Goal: Task Accomplishment & Management: Use online tool/utility

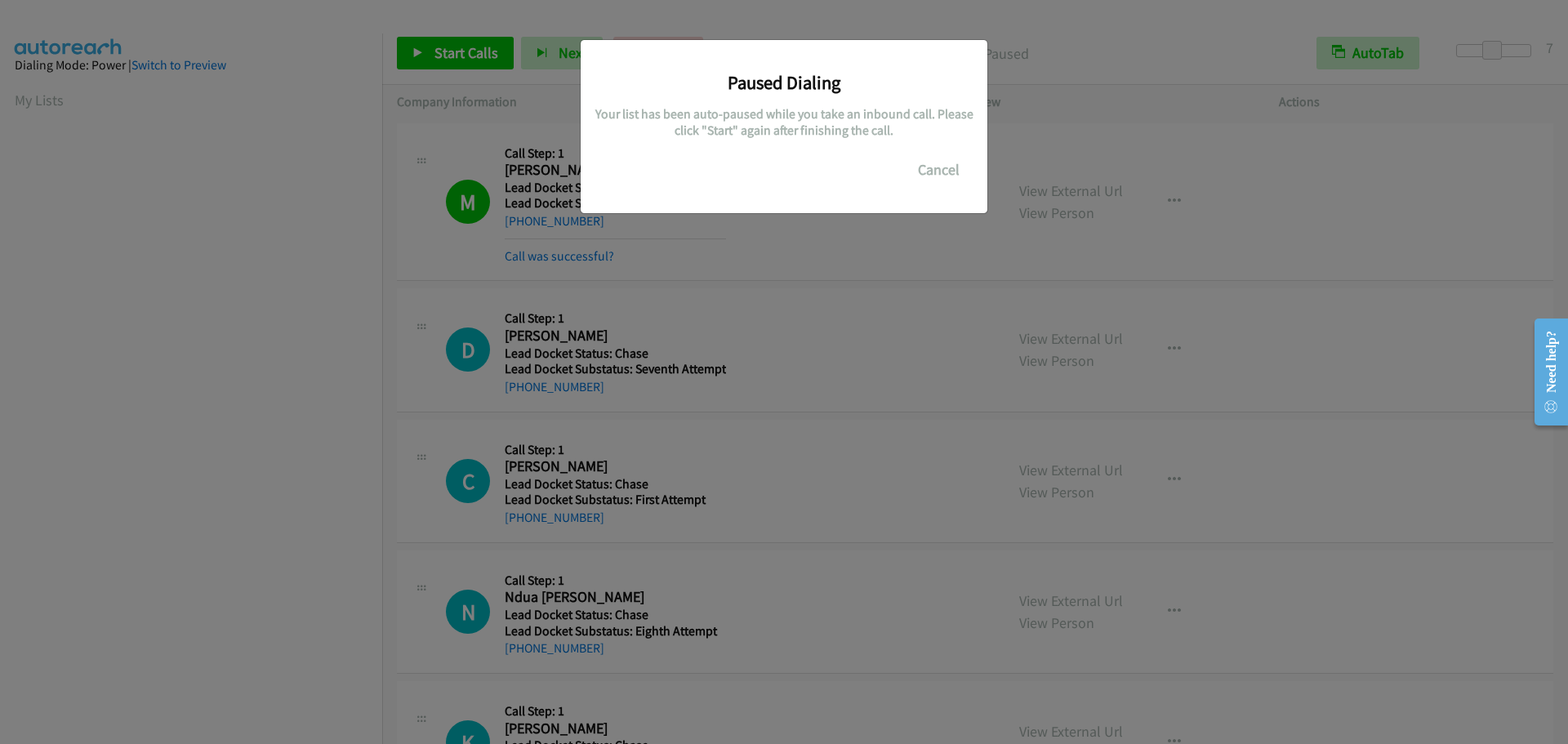
scroll to position [173, 0]
drag, startPoint x: 929, startPoint y: 166, endPoint x: 885, endPoint y: 178, distance: 45.6
click at [929, 166] on button "Cancel" at bounding box center [939, 170] width 73 height 33
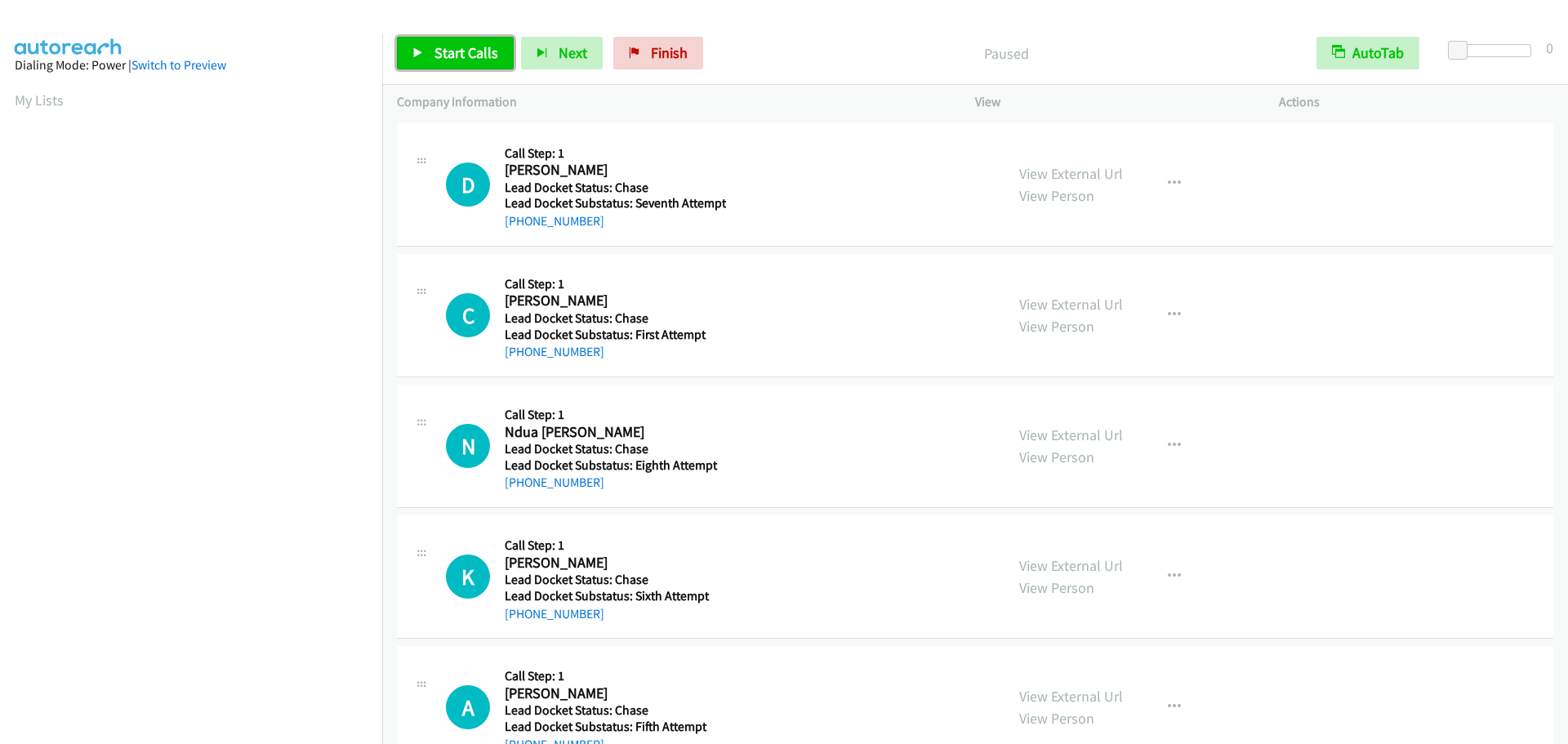
click at [454, 48] on span "Start Calls" at bounding box center [466, 52] width 63 height 18
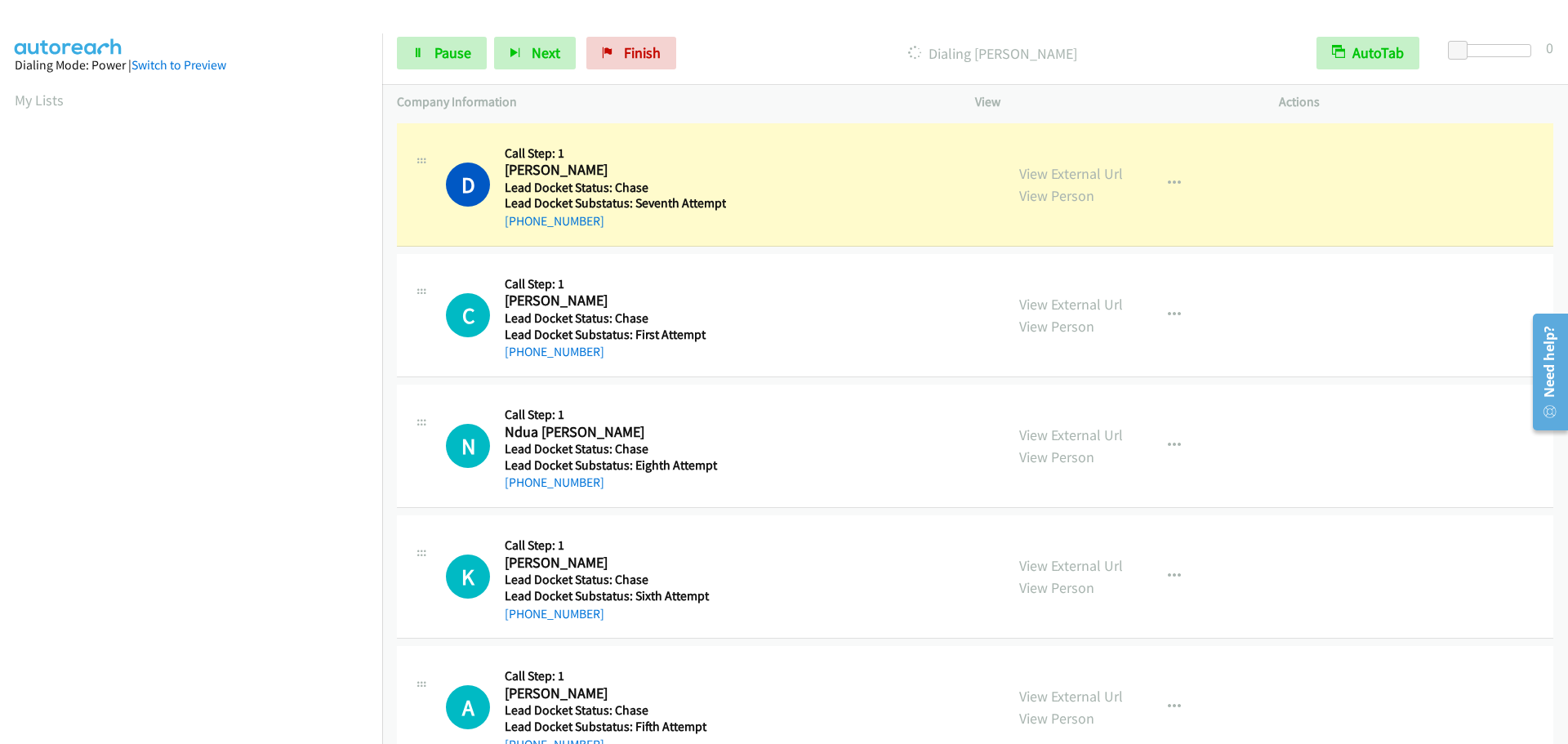
click at [1497, 43] on div "Start Calls Pause Next Finish Dialing [PERSON_NAME] AutoTab AutoTab 0" at bounding box center [975, 53] width 1186 height 62
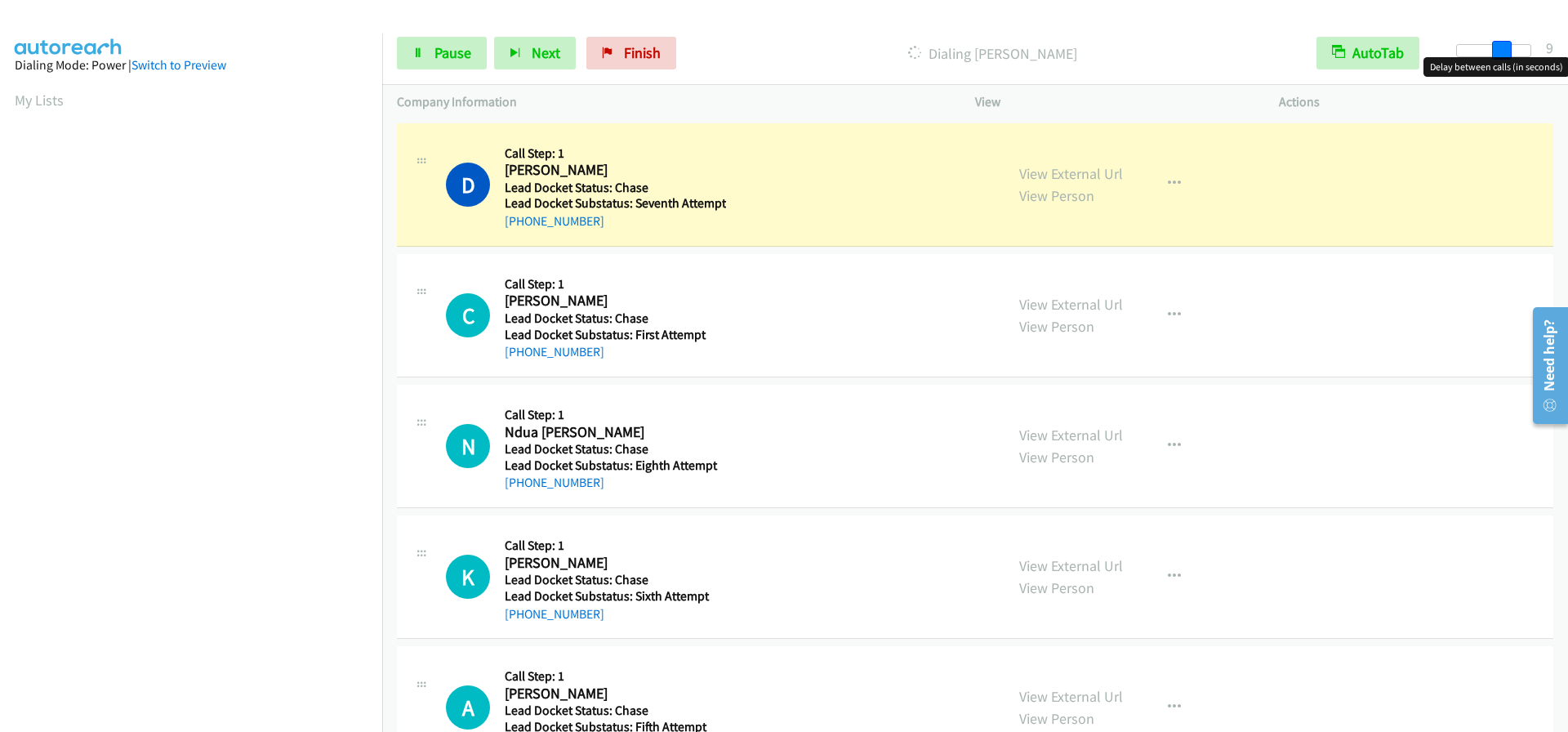
click at [1500, 47] on div at bounding box center [1495, 51] width 75 height 13
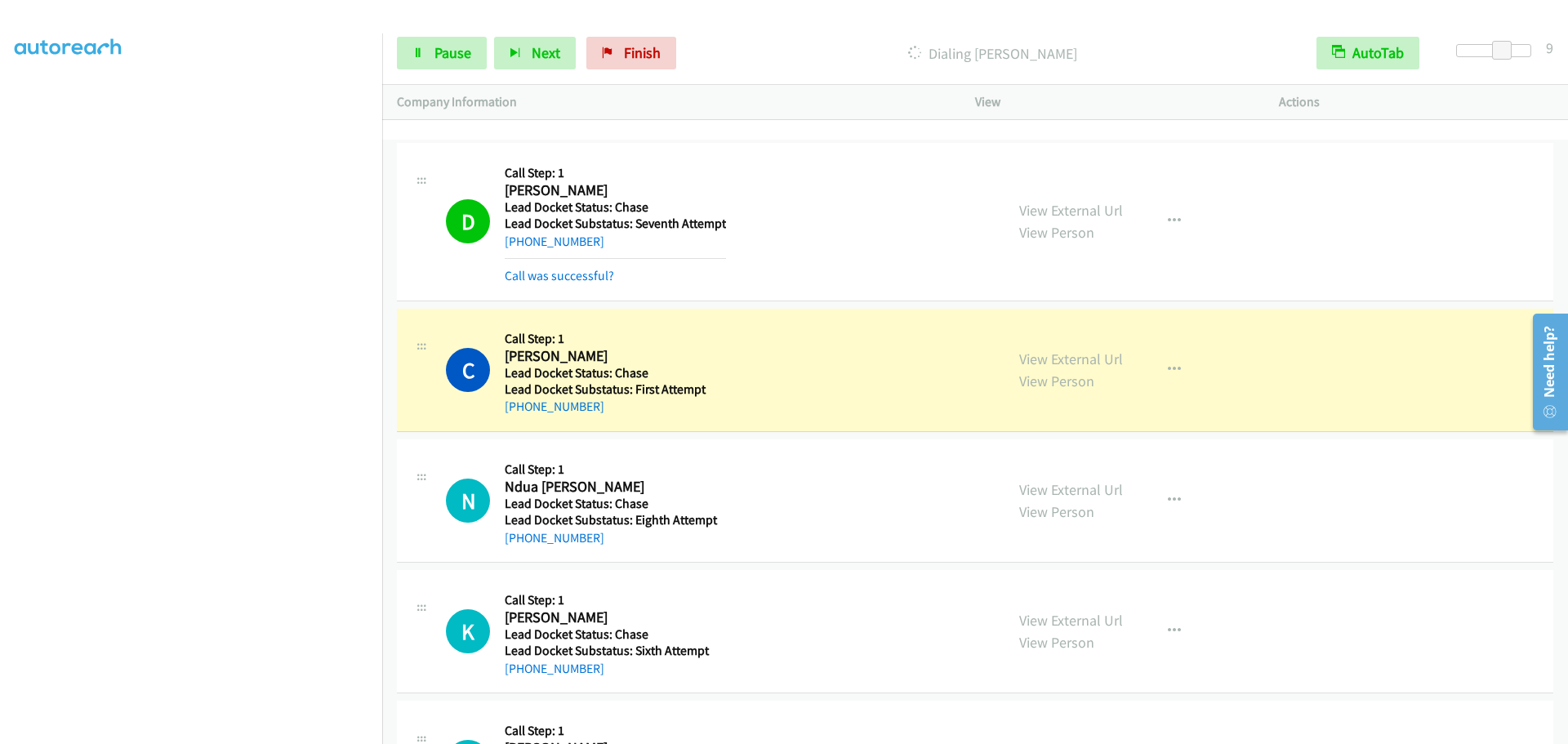
scroll to position [173, 0]
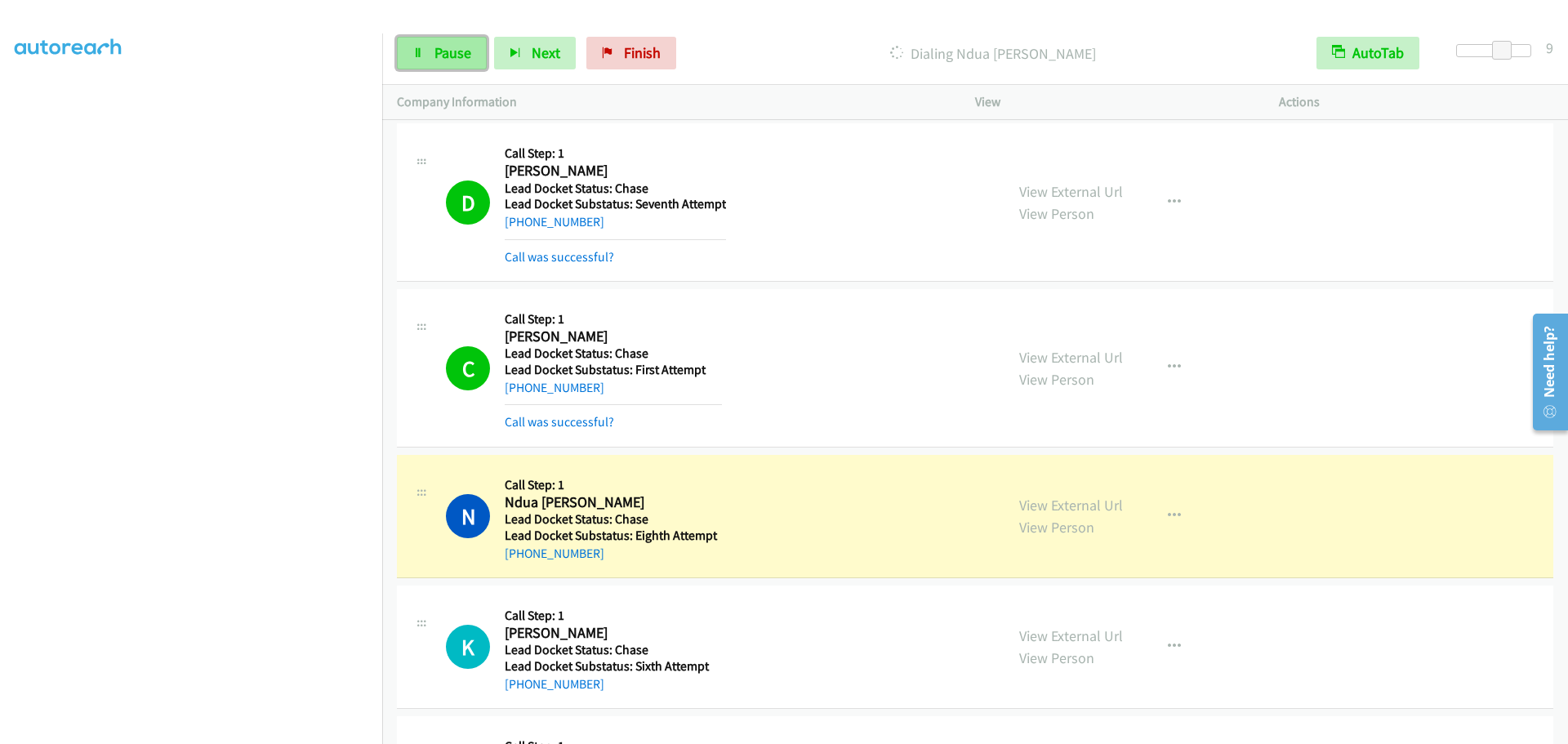
click at [430, 42] on link "Pause" at bounding box center [442, 53] width 90 height 33
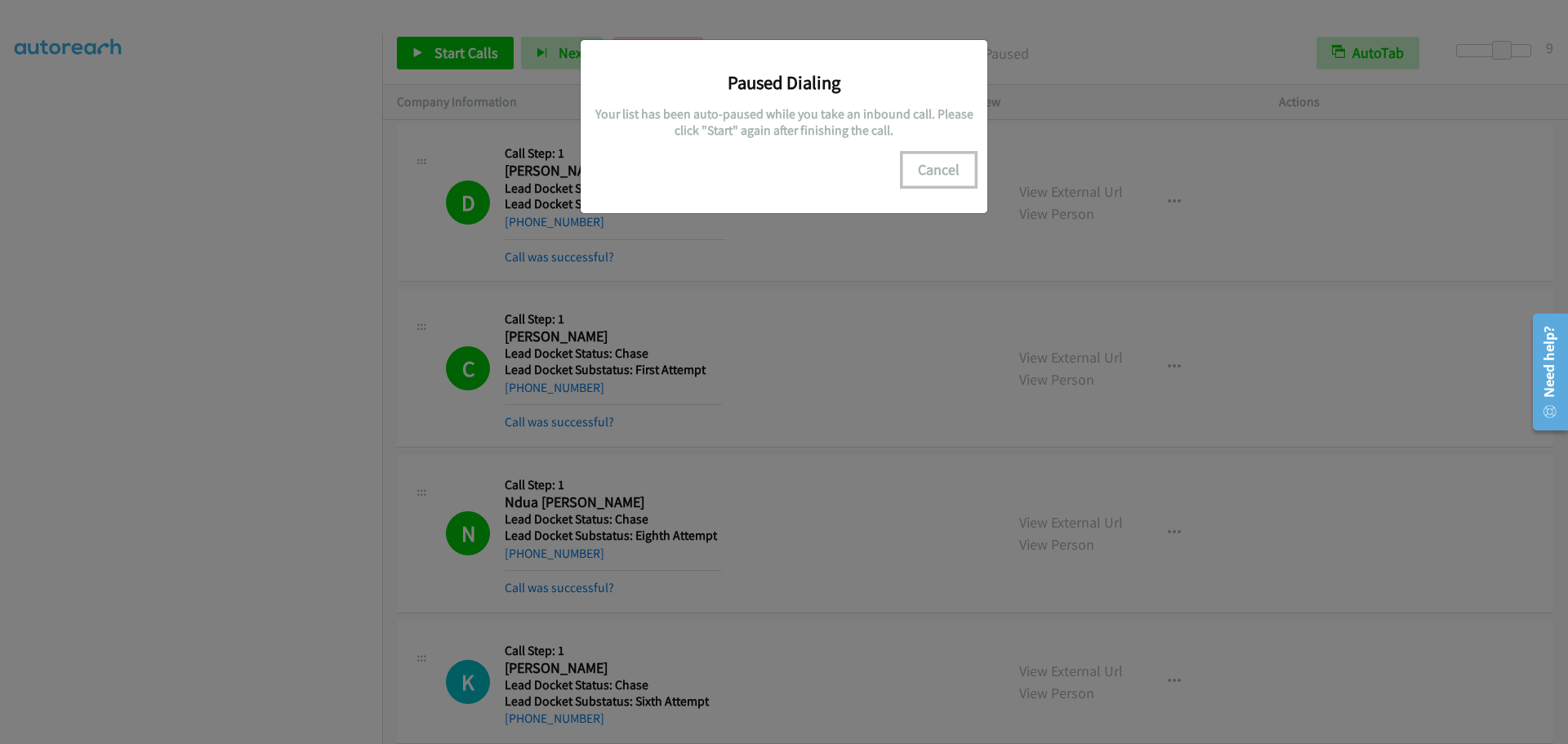
click at [931, 174] on button "Cancel" at bounding box center [939, 170] width 73 height 33
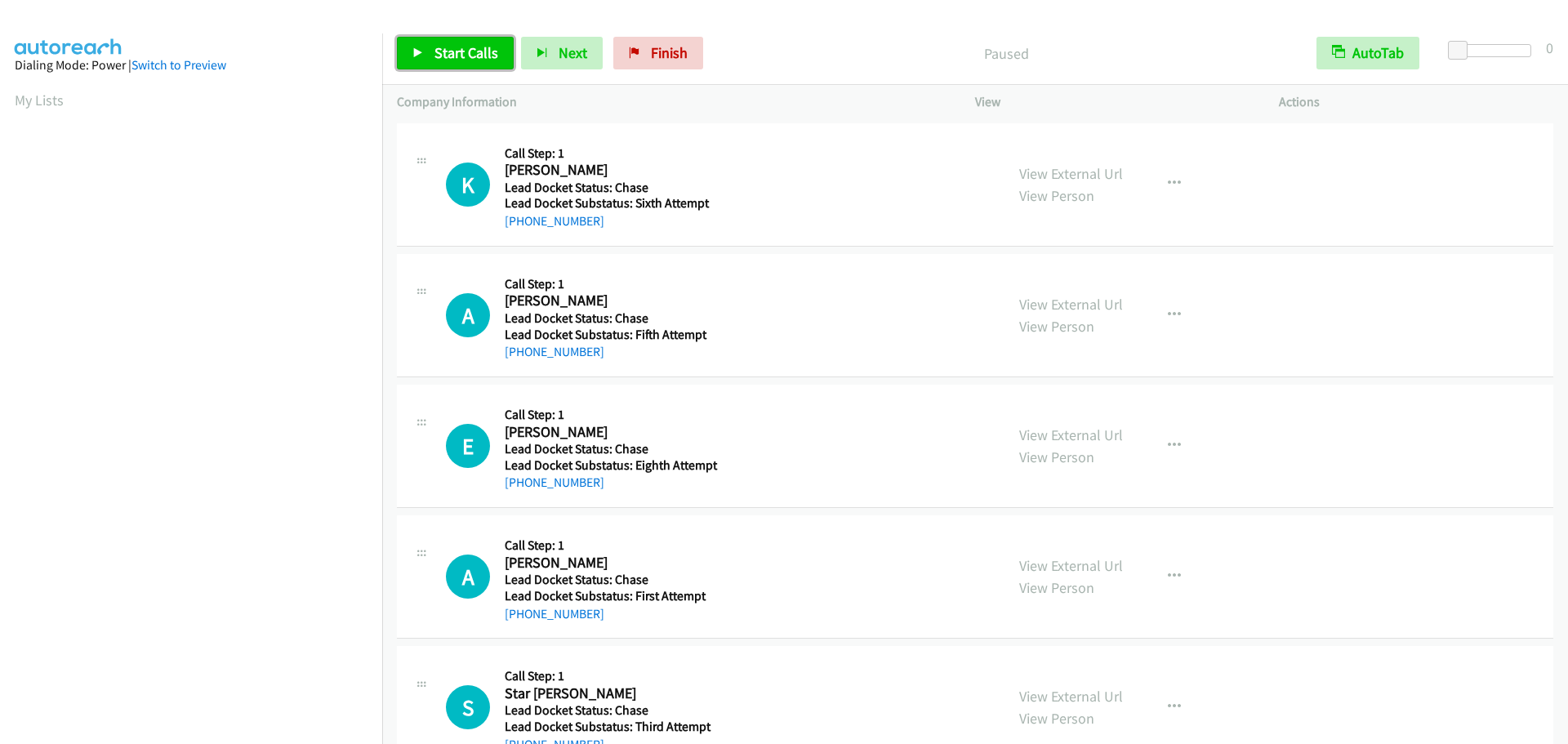
click at [427, 48] on link "Start Calls" at bounding box center [455, 53] width 117 height 33
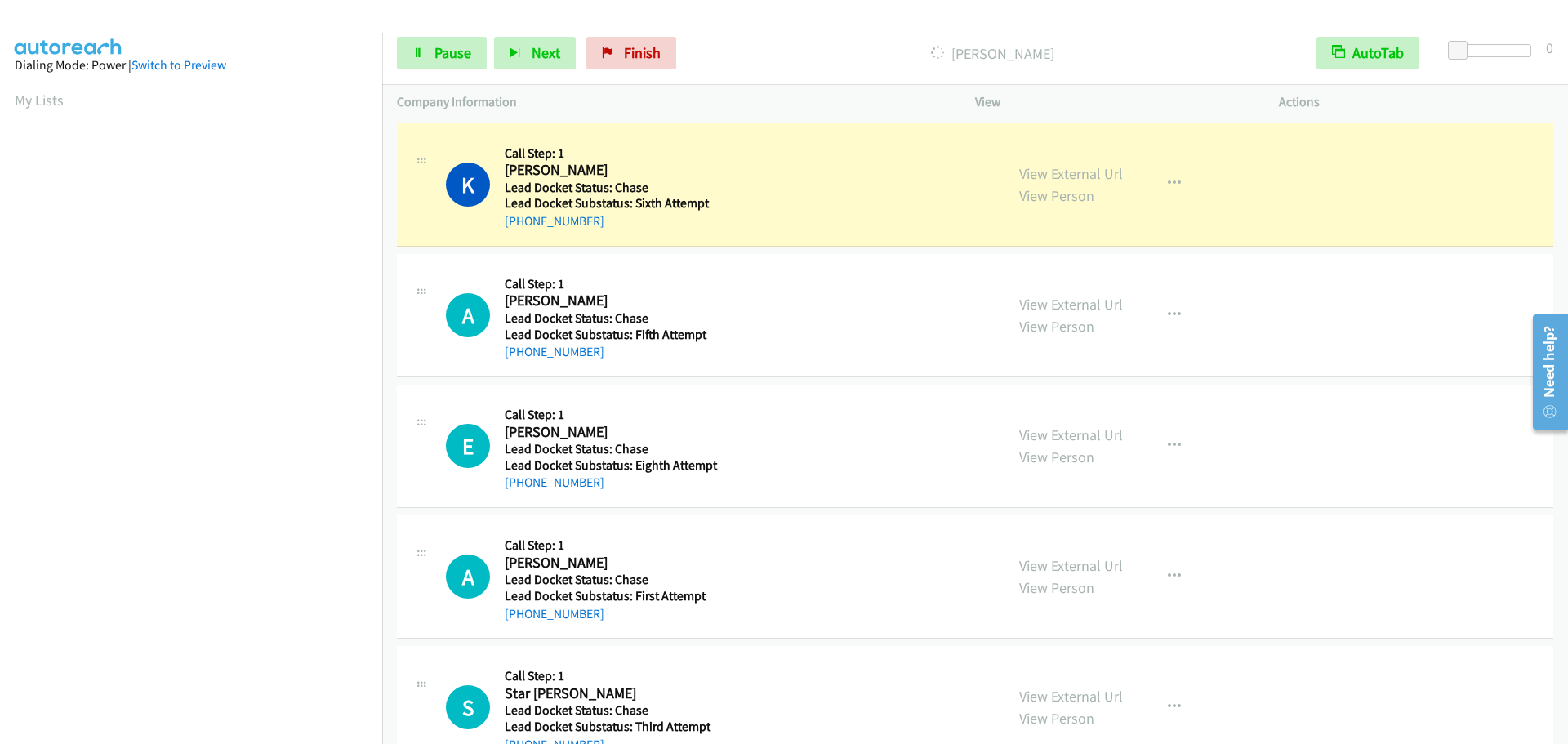
scroll to position [173, 0]
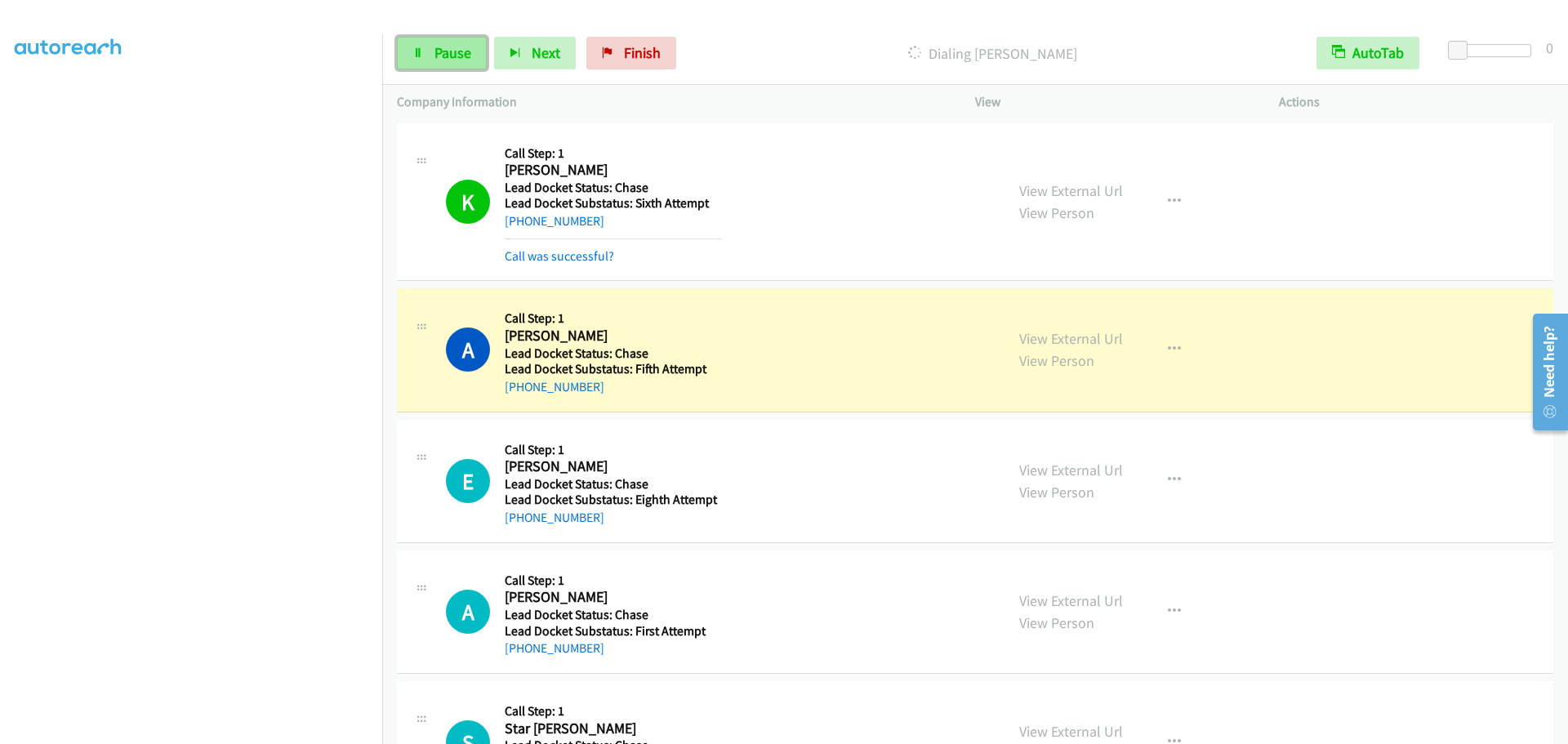
click at [434, 60] on span "Pause" at bounding box center [453, 52] width 37 height 18
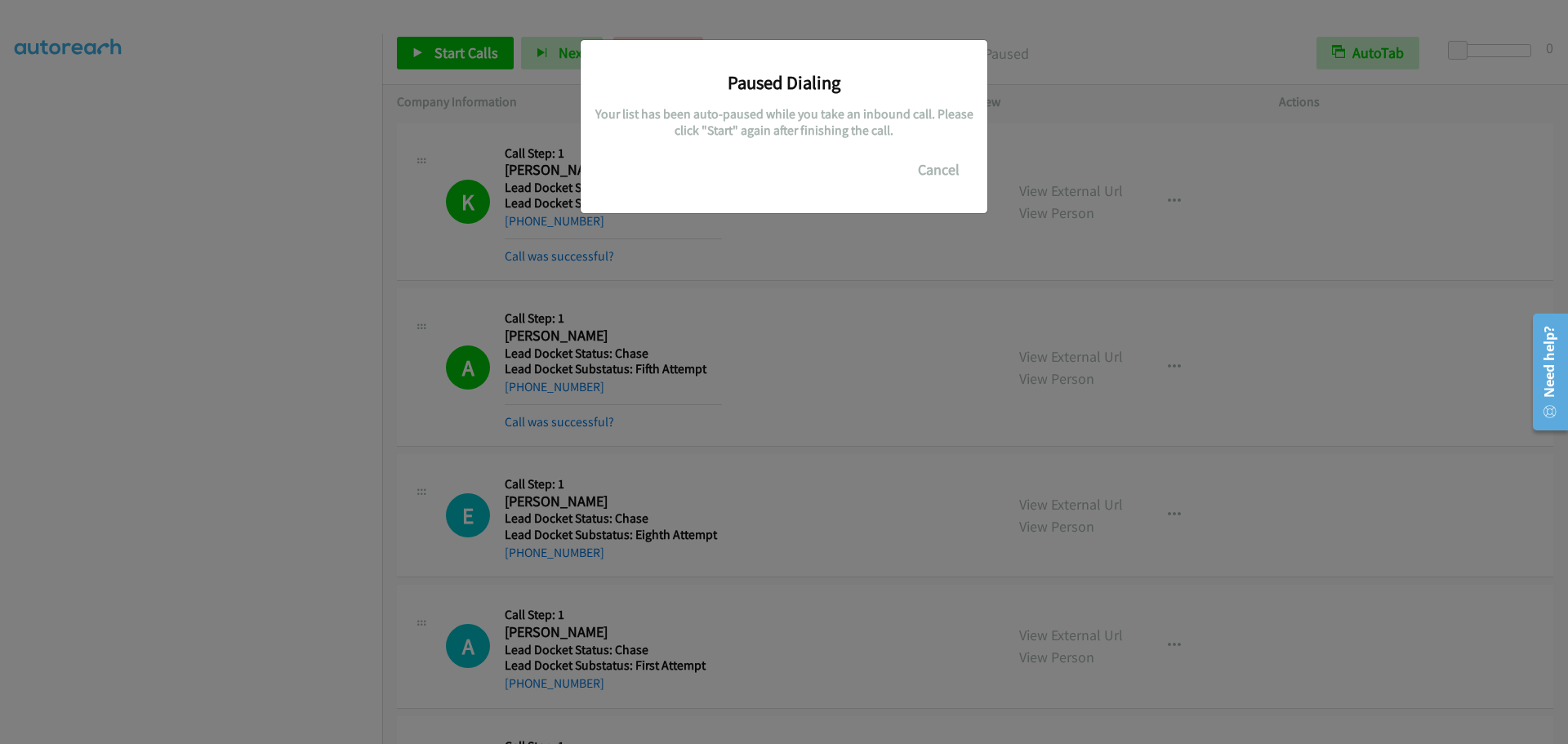
click at [690, 85] on h3 "Paused Dialing" at bounding box center [784, 82] width 382 height 23
click at [926, 171] on button "Cancel" at bounding box center [939, 170] width 73 height 33
click at [950, 166] on button "Cancel" at bounding box center [939, 170] width 73 height 33
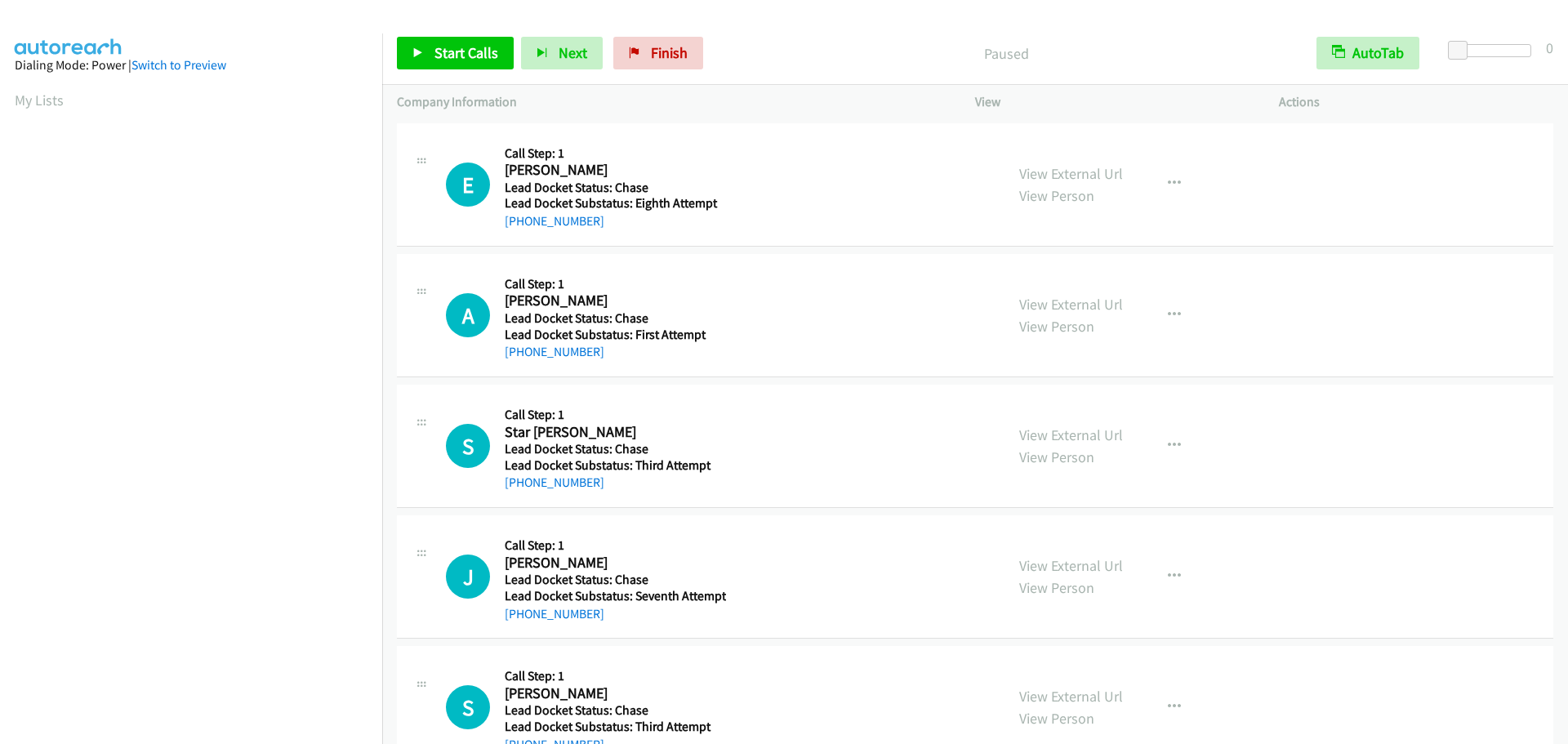
click at [432, 32] on div "Start Calls Pause Next Finish Paused AutoTab AutoTab 0" at bounding box center [975, 53] width 1186 height 62
click at [435, 48] on span "Start Calls" at bounding box center [466, 52] width 63 height 18
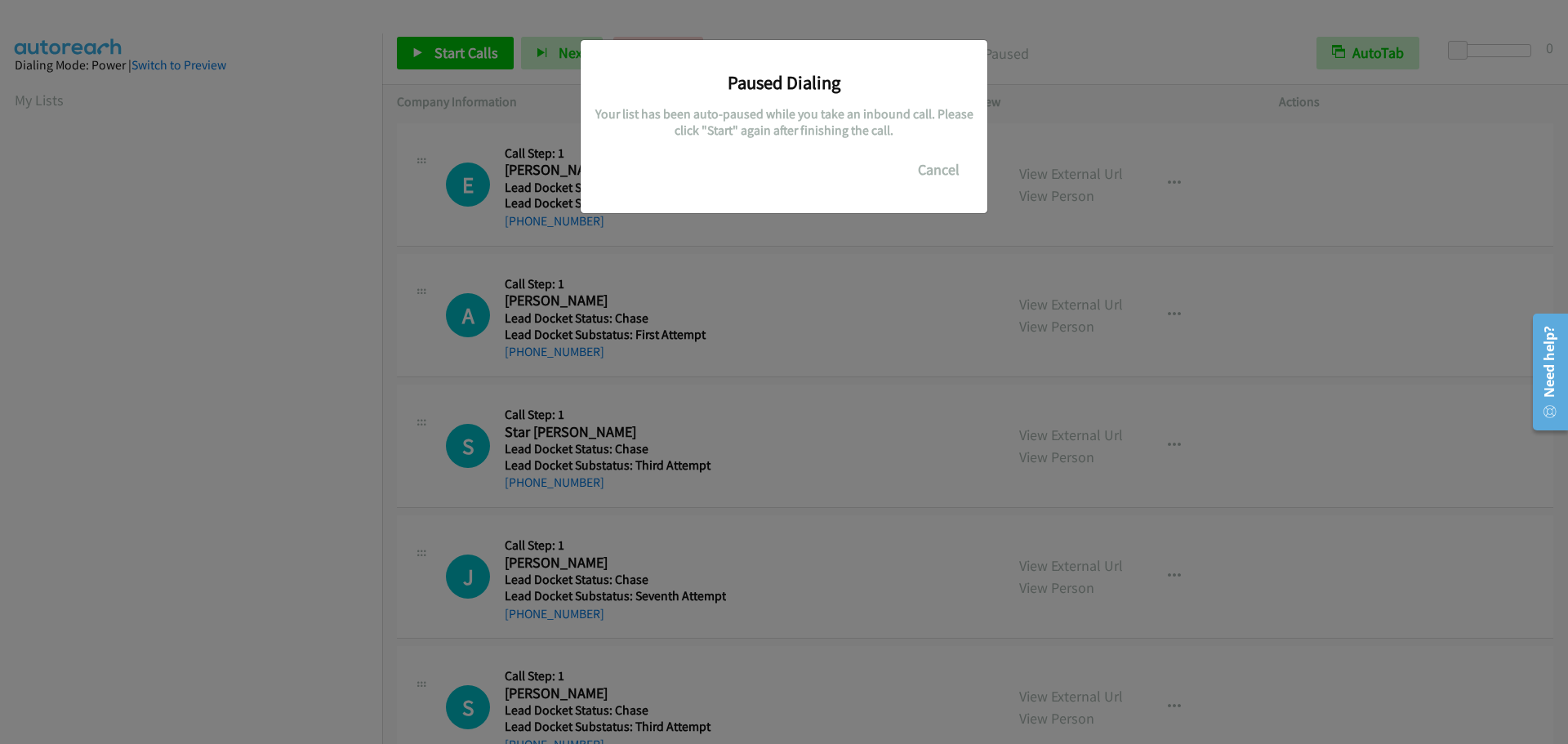
scroll to position [173, 0]
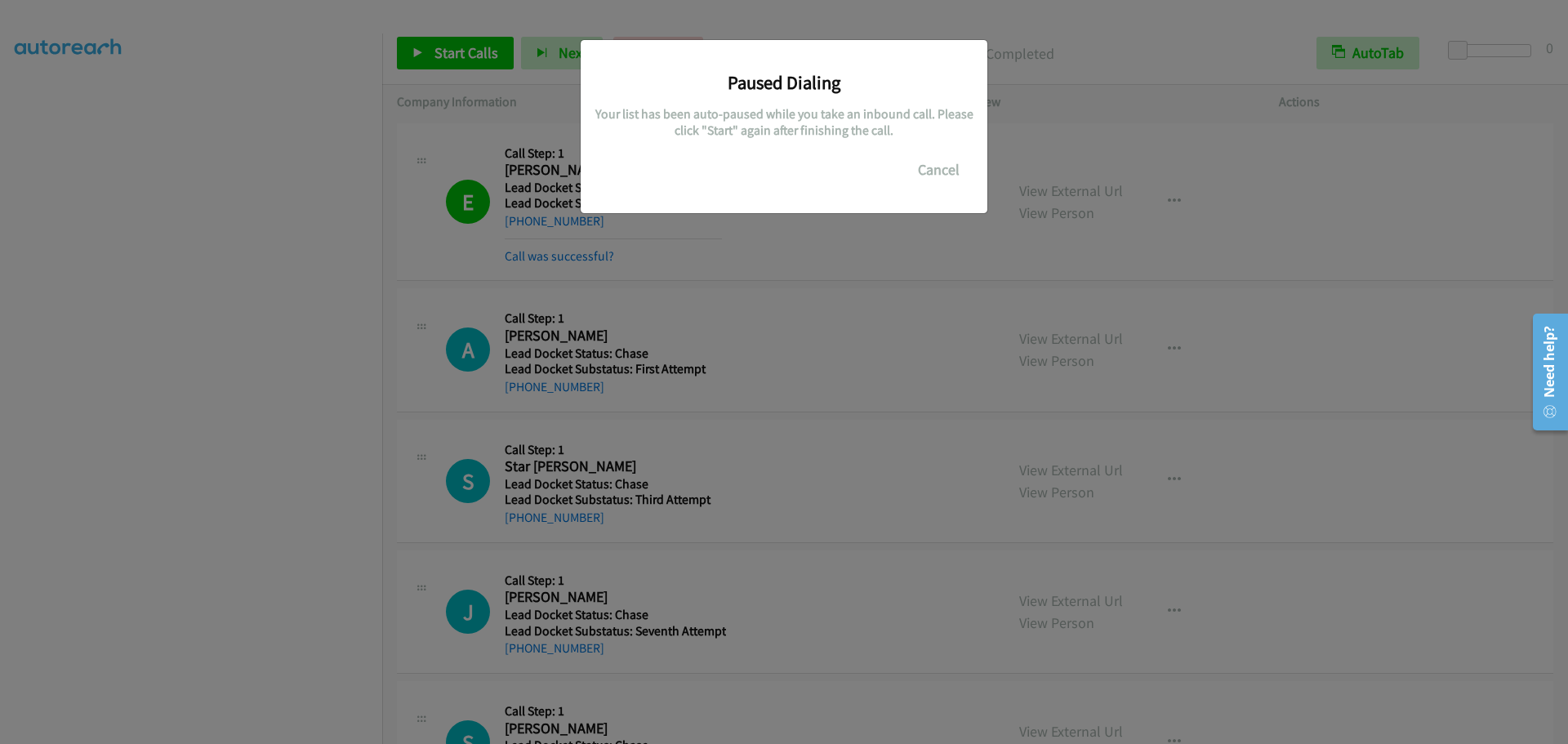
drag, startPoint x: 190, startPoint y: 91, endPoint x: 224, endPoint y: 110, distance: 38.9
click at [197, 89] on div "Paused Dialing Your list has been auto-paused while you take an inbound call. P…" at bounding box center [784, 379] width 1568 height 729
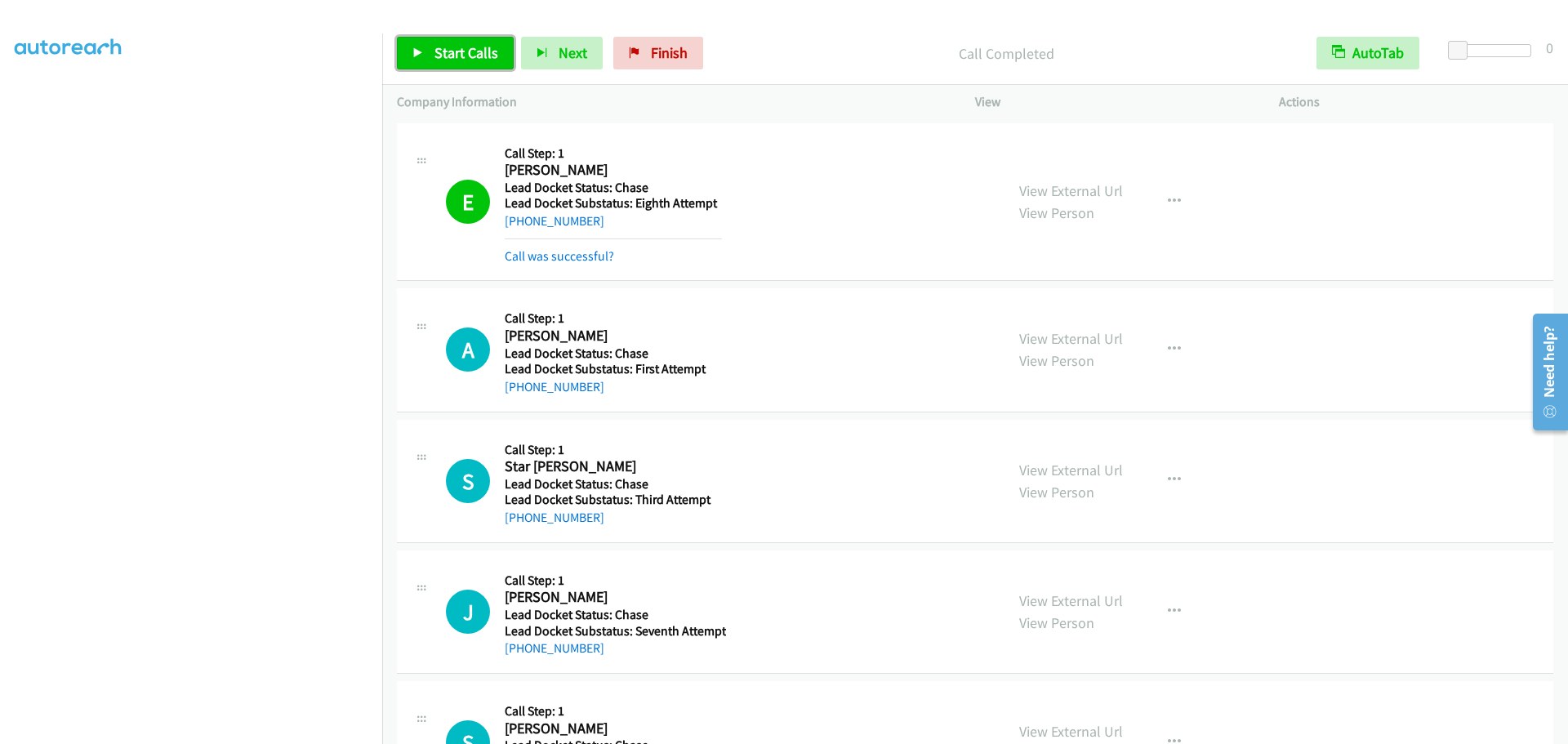
click at [458, 57] on span "Start Calls" at bounding box center [466, 52] width 63 height 18
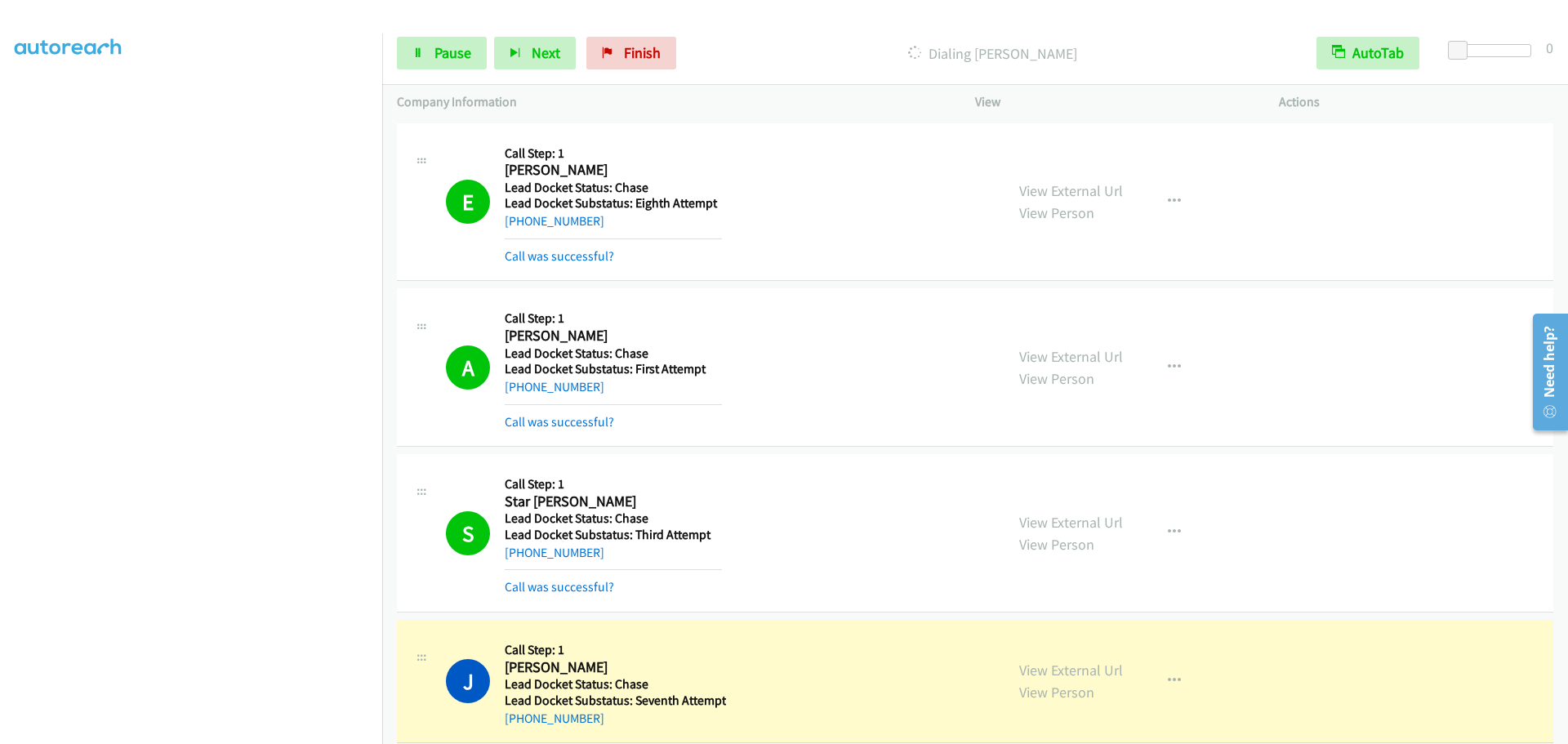
scroll to position [137, 0]
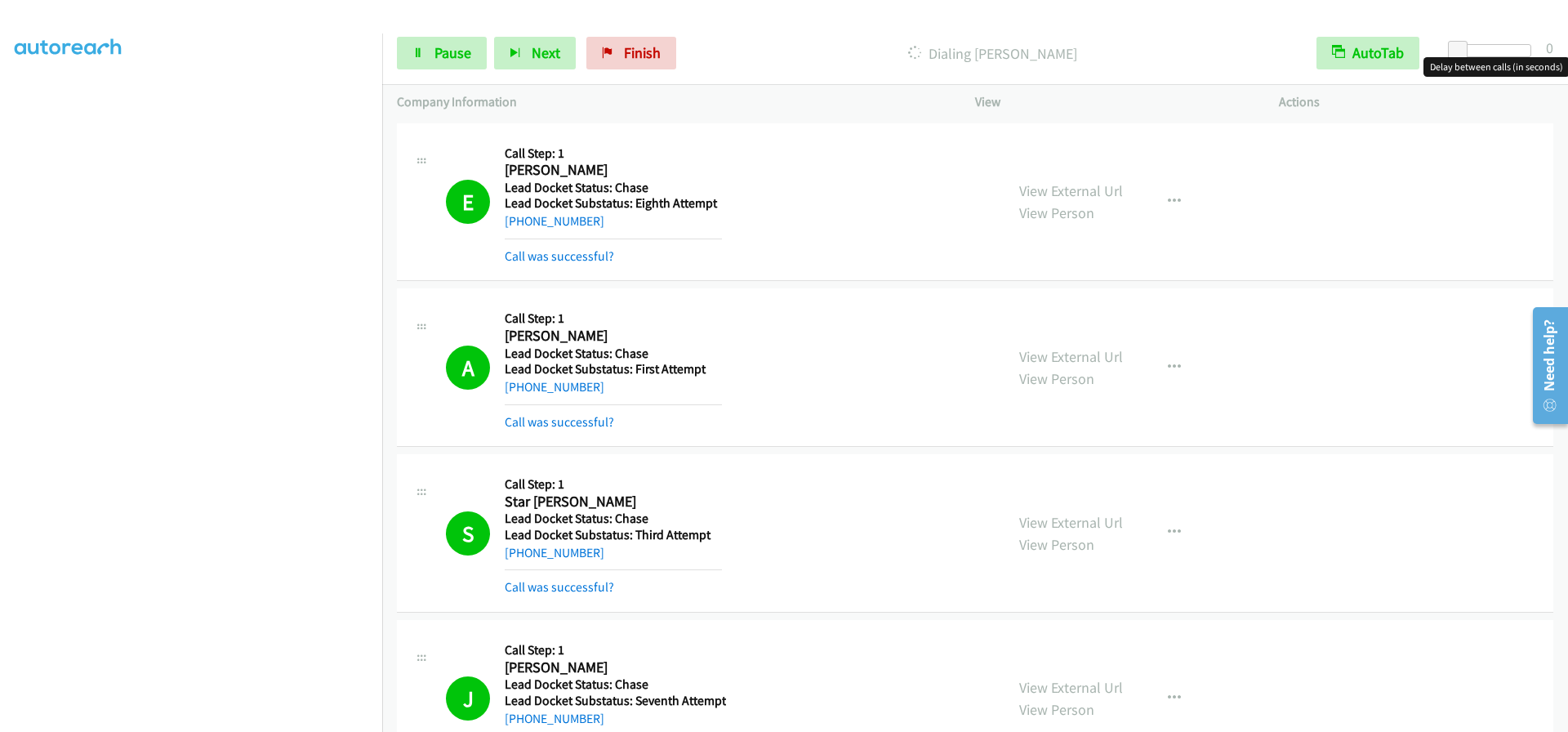
click at [1488, 49] on div at bounding box center [1495, 51] width 75 height 13
drag, startPoint x: 1490, startPoint y: 48, endPoint x: 1568, endPoint y: 51, distance: 78.1
click at [1568, 51] on div "Start Calls Pause Next Finish Dialing Stanley Sakowski AutoTab AutoTab 15" at bounding box center [975, 53] width 1186 height 62
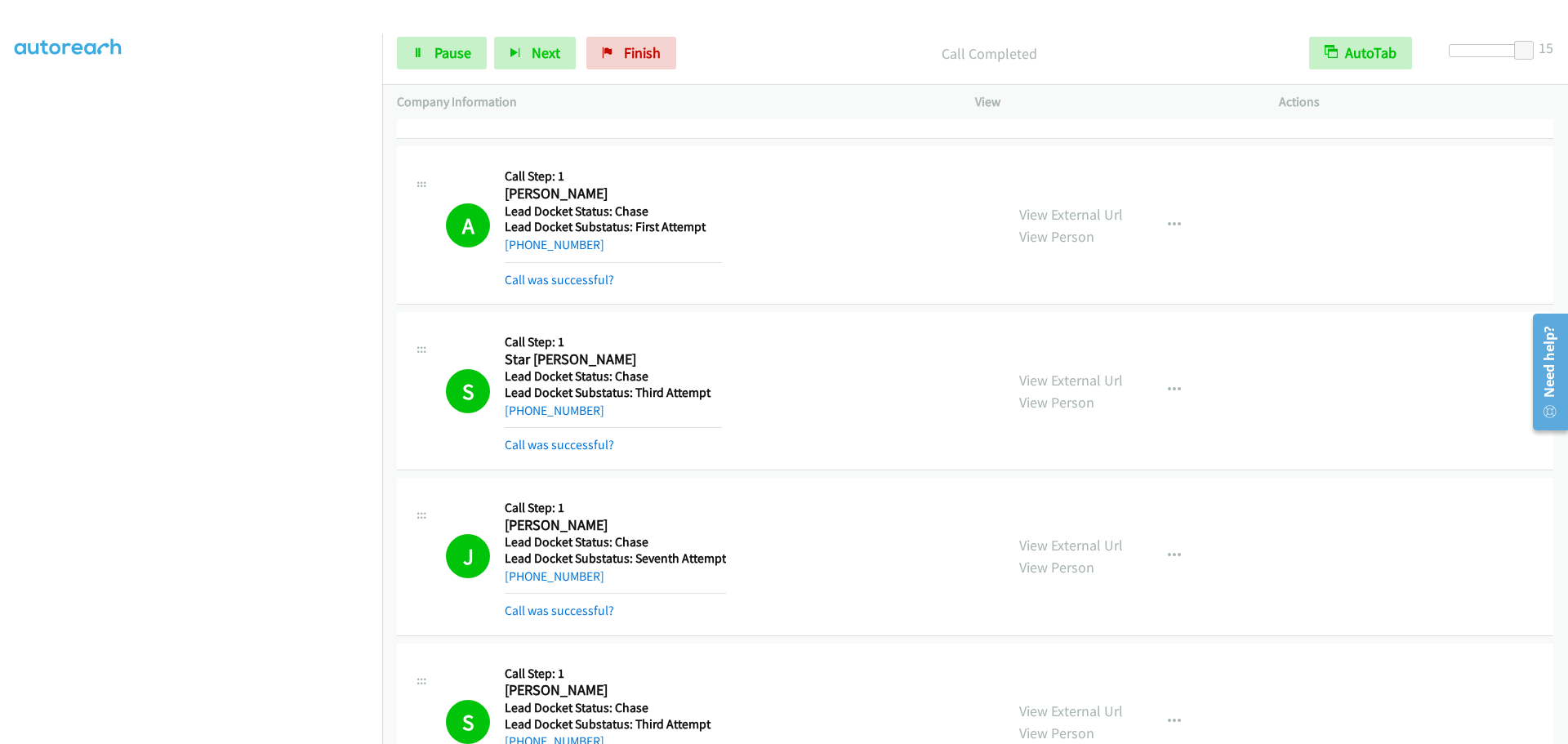
scroll to position [245, 0]
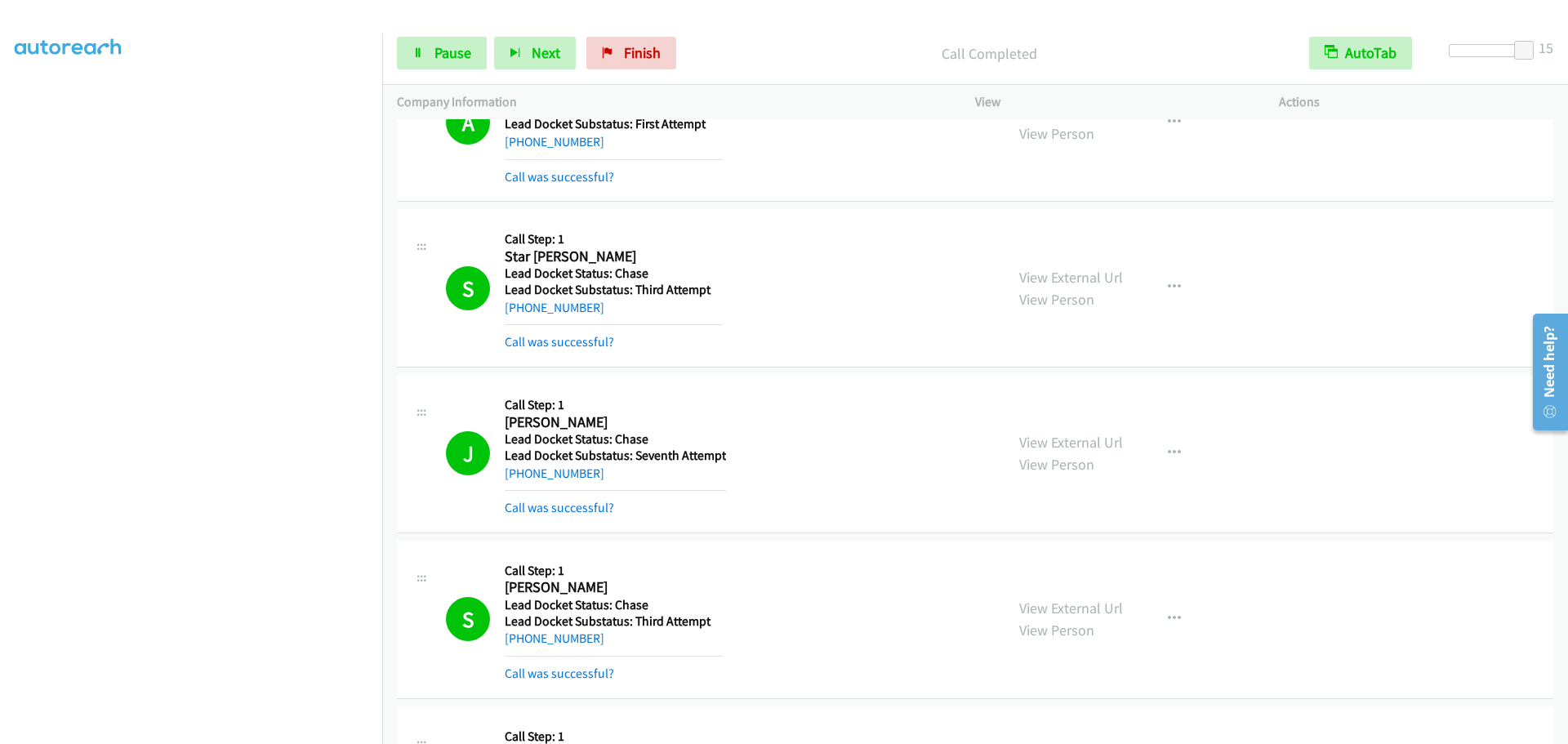
drag, startPoint x: 624, startPoint y: 592, endPoint x: 500, endPoint y: 589, distance: 124.0
click at [500, 589] on div "S Callback Scheduled Call Step: 1 Stanley Sakowski America/New_York Lead Docket…" at bounding box center [718, 620] width 544 height 129
copy h2 "Stanley Sakowski"
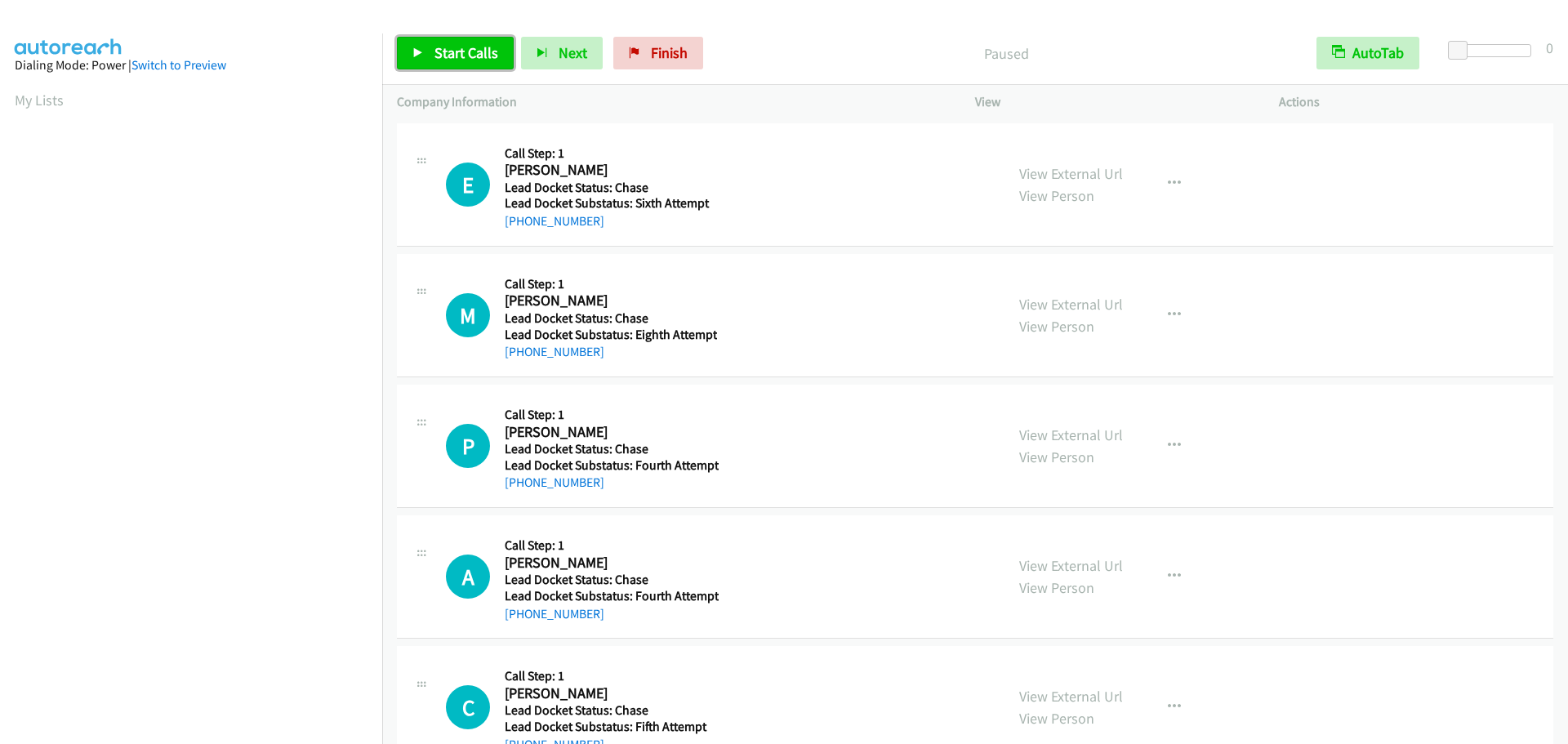
click at [443, 48] on span "Start Calls" at bounding box center [466, 52] width 63 height 18
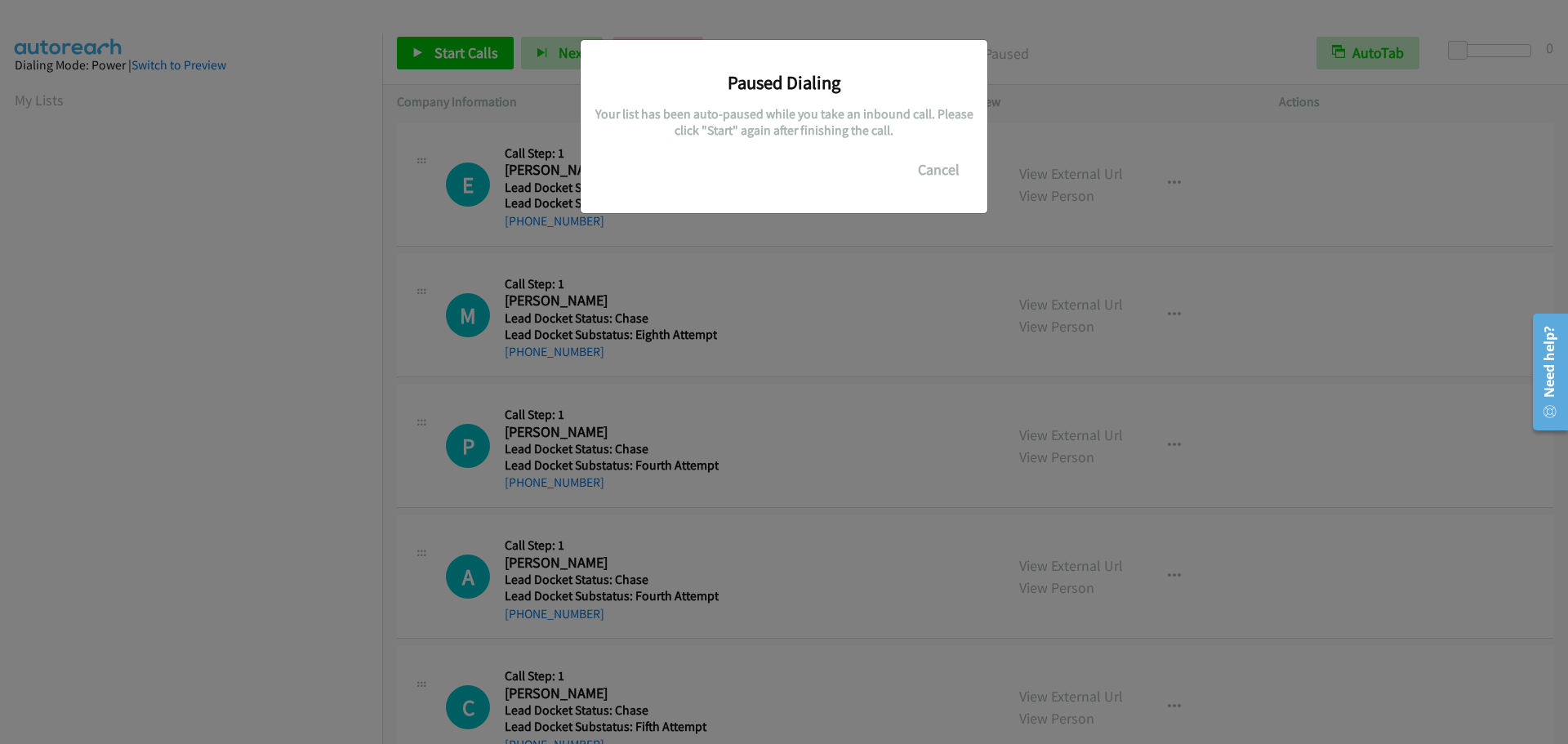
scroll to position [173, 0]
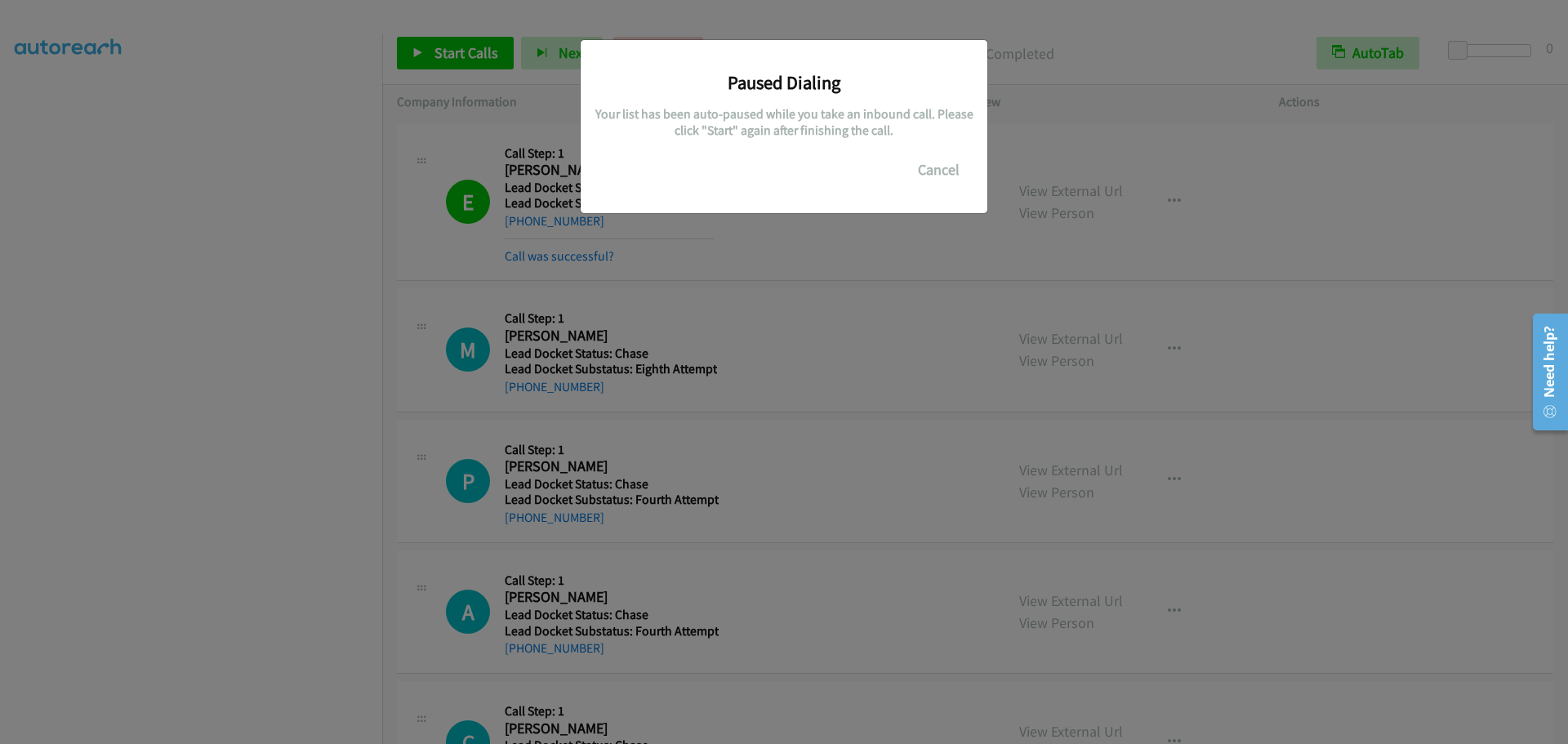
click at [1460, 45] on div "Paused Dialing Your list has been auto-paused while you take an inbound call. P…" at bounding box center [784, 379] width 1568 height 729
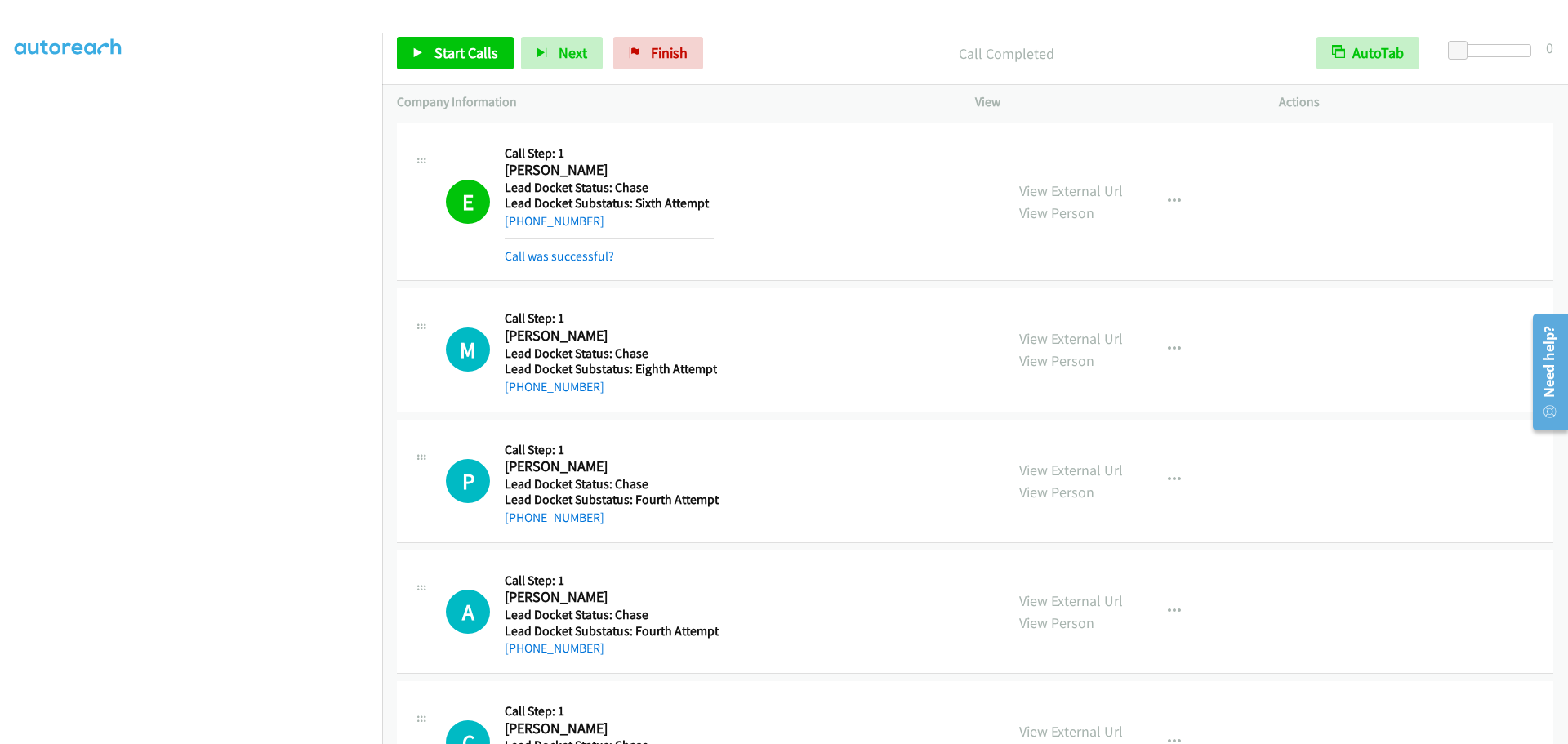
drag, startPoint x: 1483, startPoint y: 43, endPoint x: 1474, endPoint y: 48, distance: 10.3
click at [1483, 43] on div "Start Calls Pause Next Finish Call Completed AutoTab AutoTab 0" at bounding box center [975, 53] width 1186 height 62
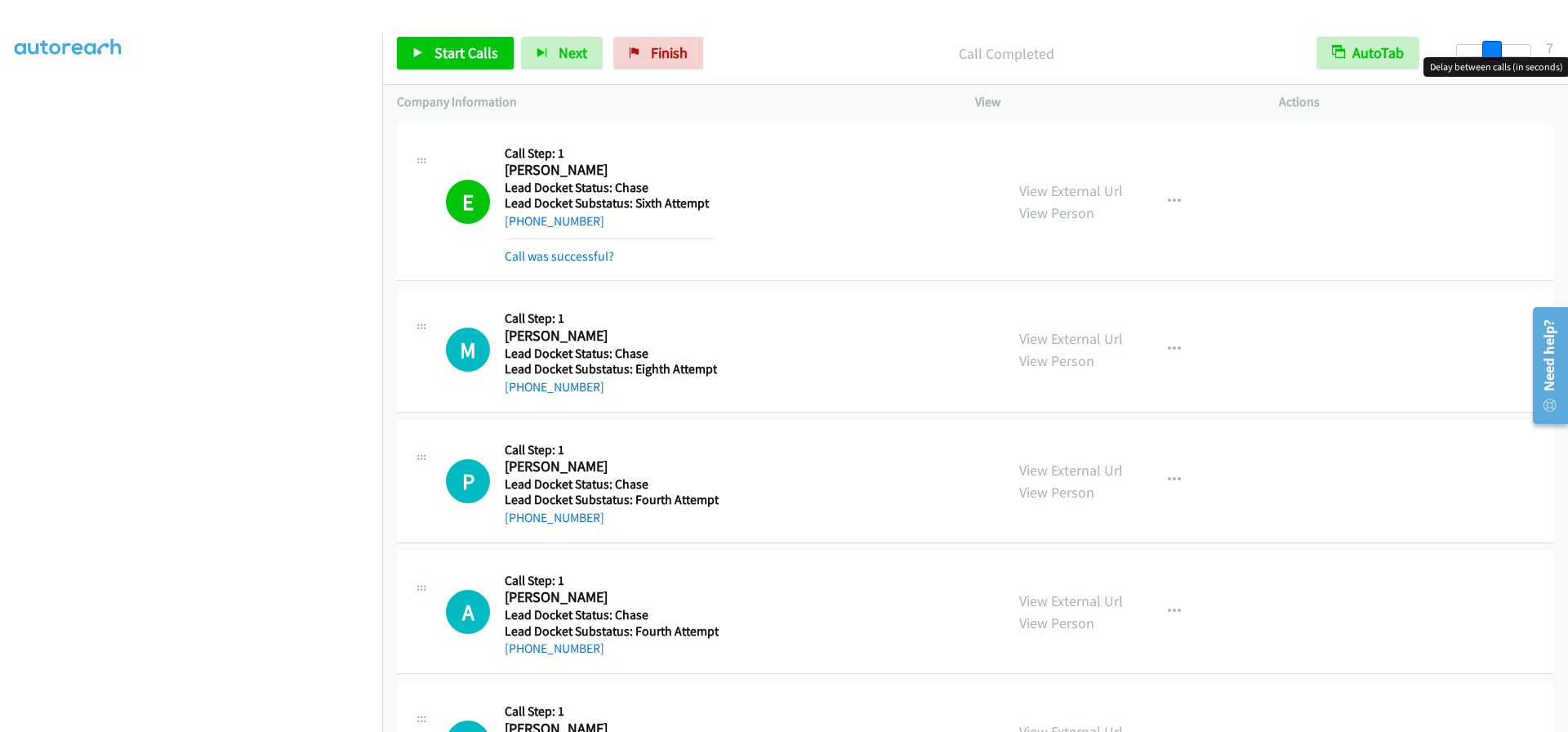
drag, startPoint x: 1461, startPoint y: 42, endPoint x: 1505, endPoint y: 54, distance: 45.6
click at [1502, 54] on span at bounding box center [1492, 50] width 19 height 19
drag, startPoint x: 1503, startPoint y: 48, endPoint x: 1257, endPoint y: 99, distance: 251.2
click at [1562, 48] on div "Start Calls Pause Next Finish Call Completed AutoTab AutoTab 15" at bounding box center [975, 53] width 1186 height 62
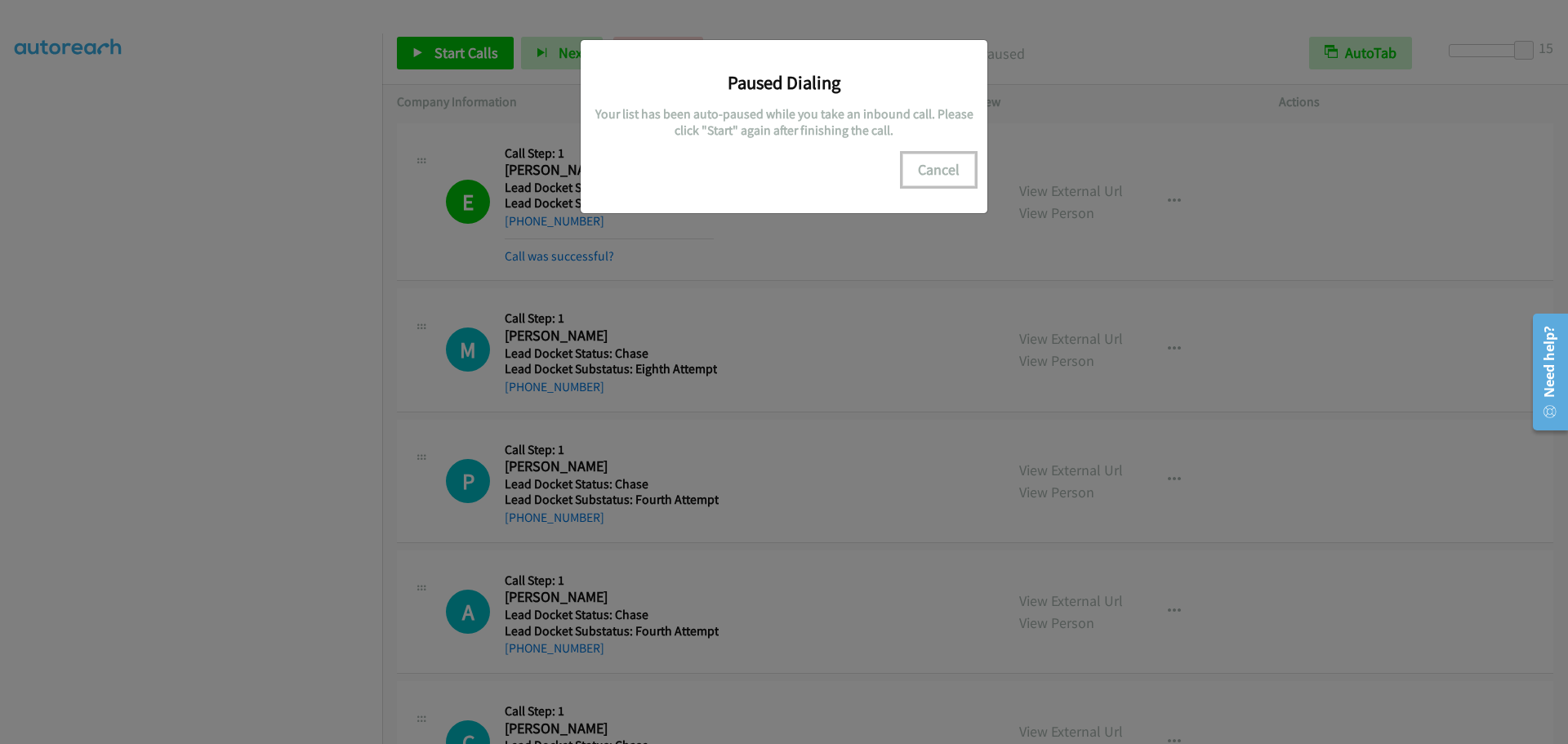
drag, startPoint x: 917, startPoint y: 158, endPoint x: 930, endPoint y: 170, distance: 17.7
click at [917, 159] on button "Cancel" at bounding box center [939, 170] width 73 height 33
click at [931, 170] on button "Cancel" at bounding box center [939, 170] width 73 height 33
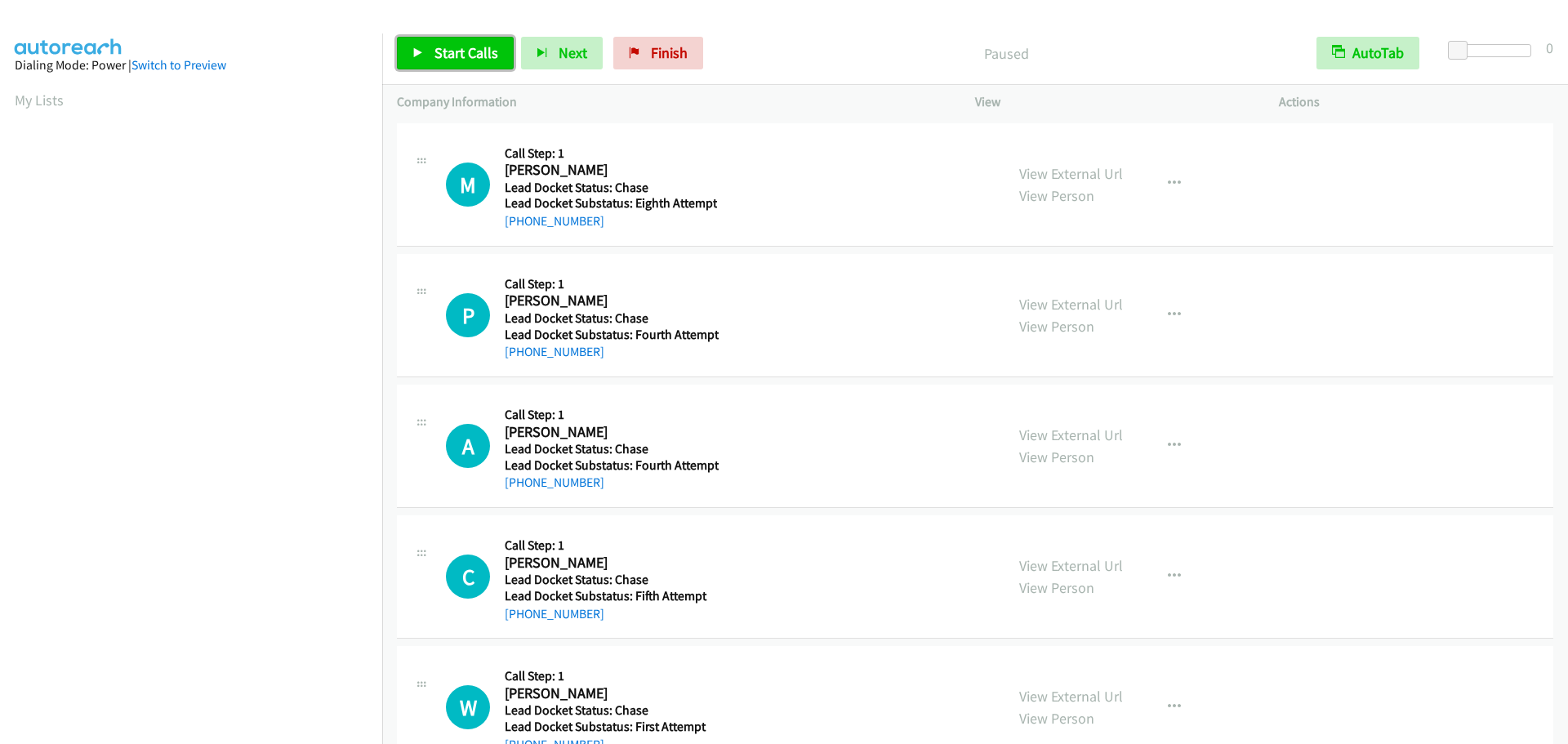
click at [456, 59] on span "Start Calls" at bounding box center [466, 52] width 63 height 18
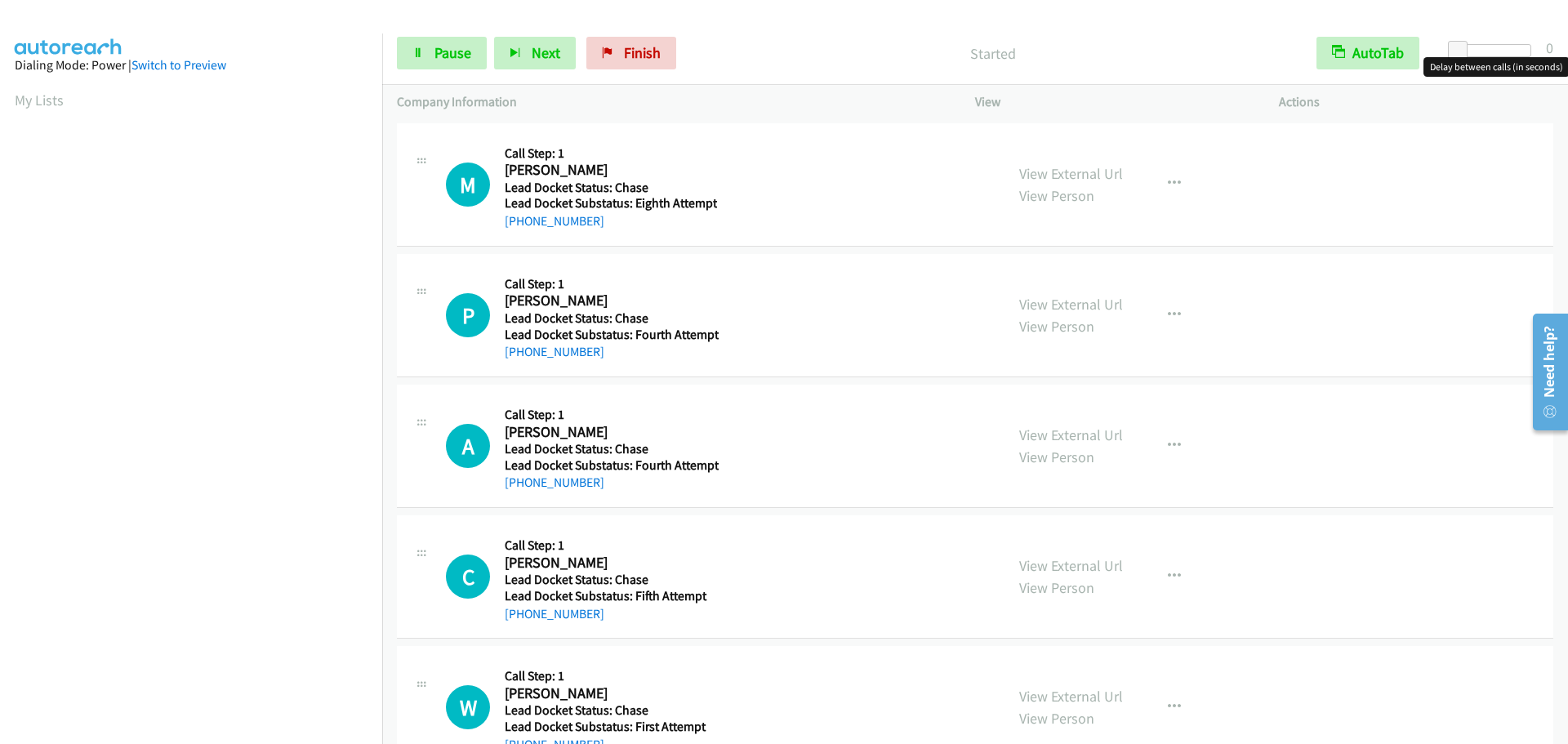
click at [1501, 44] on div "Start Calls Pause Next Finish Started AutoTab AutoTab 0" at bounding box center [975, 53] width 1186 height 62
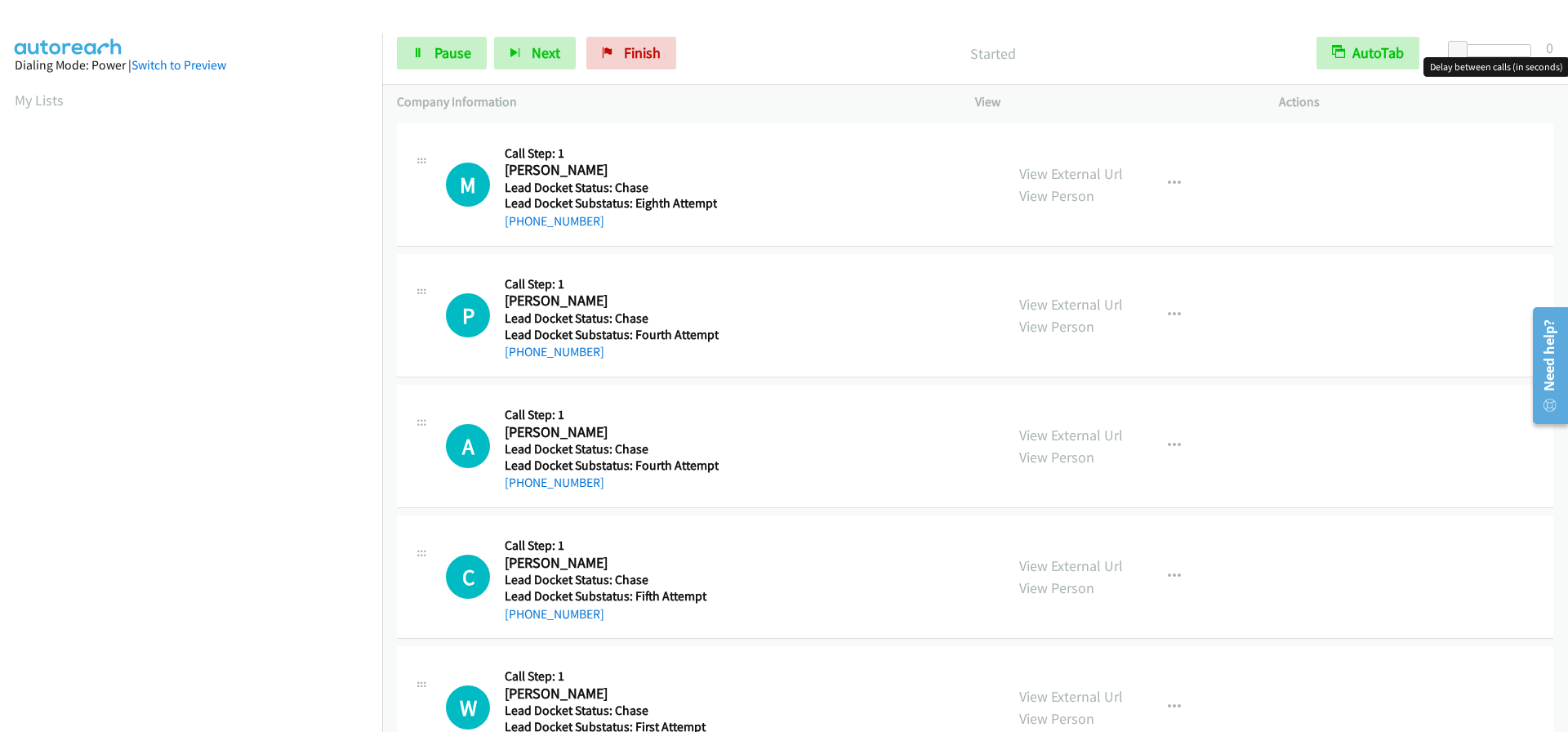
click at [1514, 50] on div at bounding box center [1495, 51] width 75 height 13
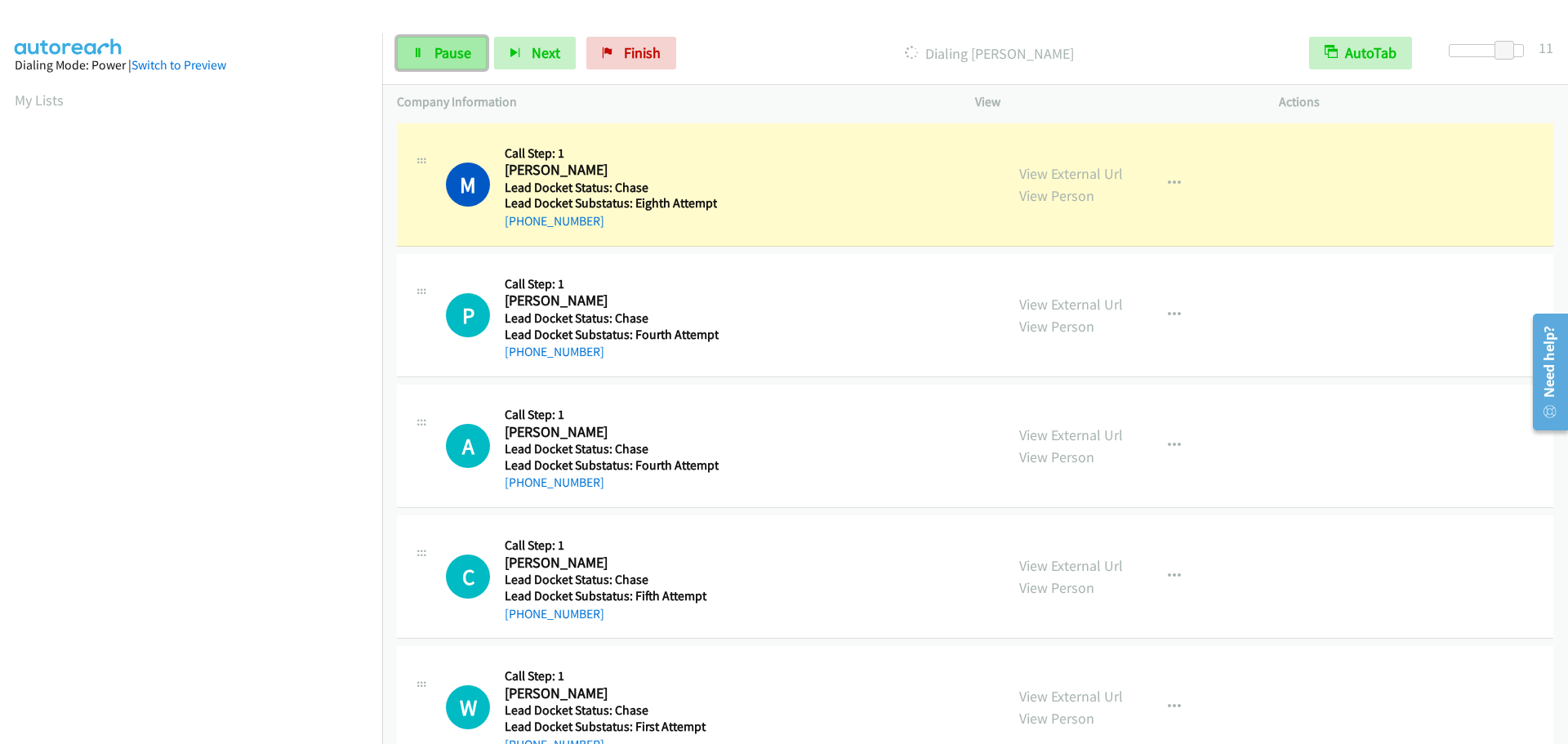
click at [452, 48] on span "Pause" at bounding box center [453, 52] width 37 height 18
